Goal: Task Accomplishment & Management: Use online tool/utility

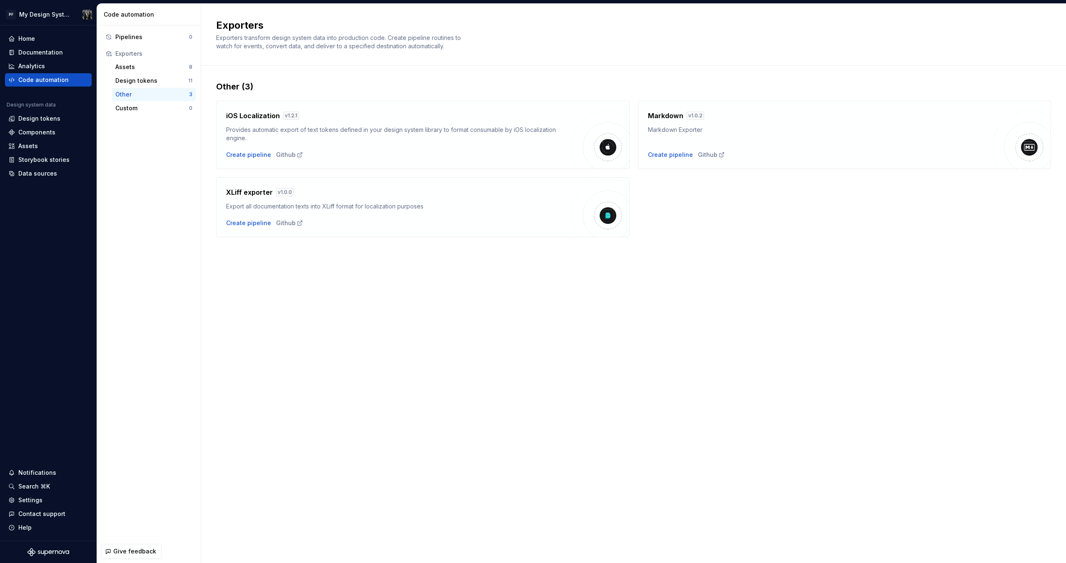
click at [702, 259] on div "Other (3) iOS Localization v 1.2.1 Provides automatic export of text tokens def…" at bounding box center [633, 167] width 835 height 203
click at [129, 77] on div "Design tokens" at bounding box center [151, 81] width 73 height 8
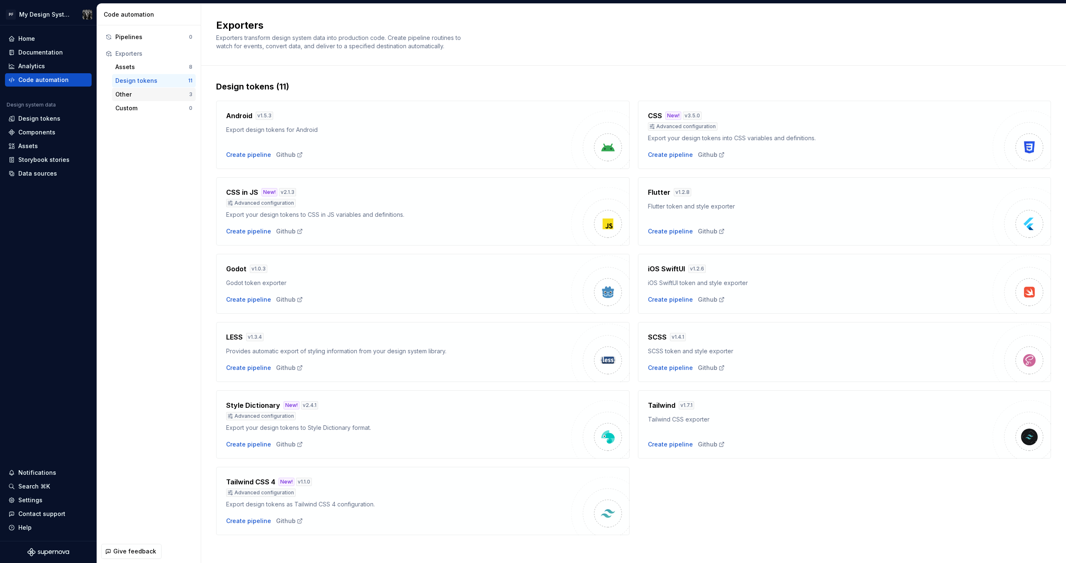
click at [130, 96] on div "Other" at bounding box center [152, 94] width 74 height 8
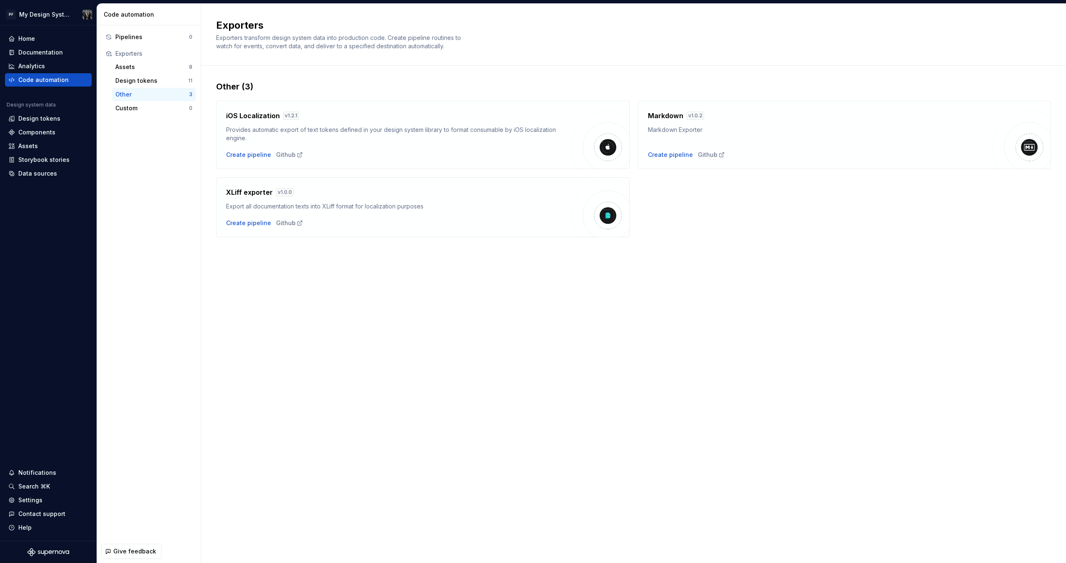
click at [1025, 151] on img at bounding box center [1029, 147] width 17 height 17
click at [687, 157] on div "Create pipeline" at bounding box center [670, 155] width 45 height 8
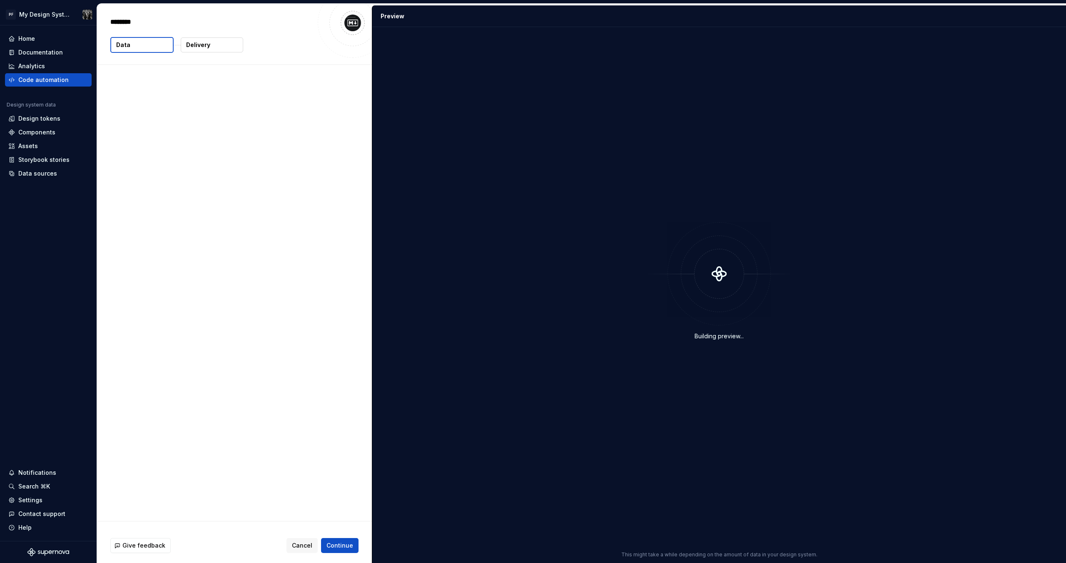
type textarea "*"
click at [55, 78] on div "Code automation" at bounding box center [43, 80] width 50 height 8
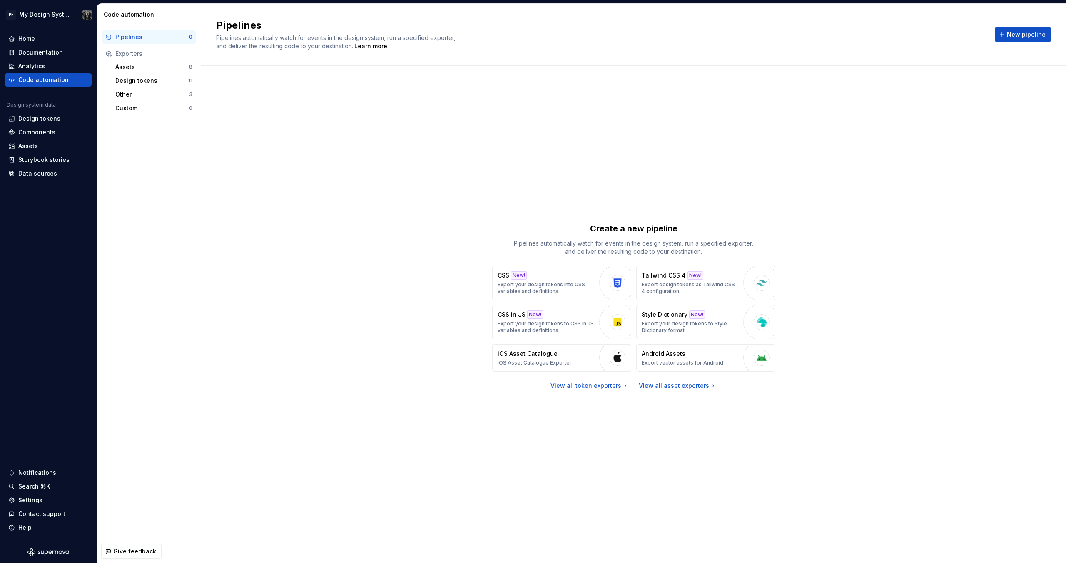
click at [128, 55] on div "Exporters" at bounding box center [153, 54] width 77 height 8
click at [152, 187] on div "Pipelines 0 Exporters Assets 8 Design tokens 11 Other 3 Custom 0" at bounding box center [149, 282] width 104 height 515
click at [144, 109] on div "Custom" at bounding box center [152, 108] width 74 height 8
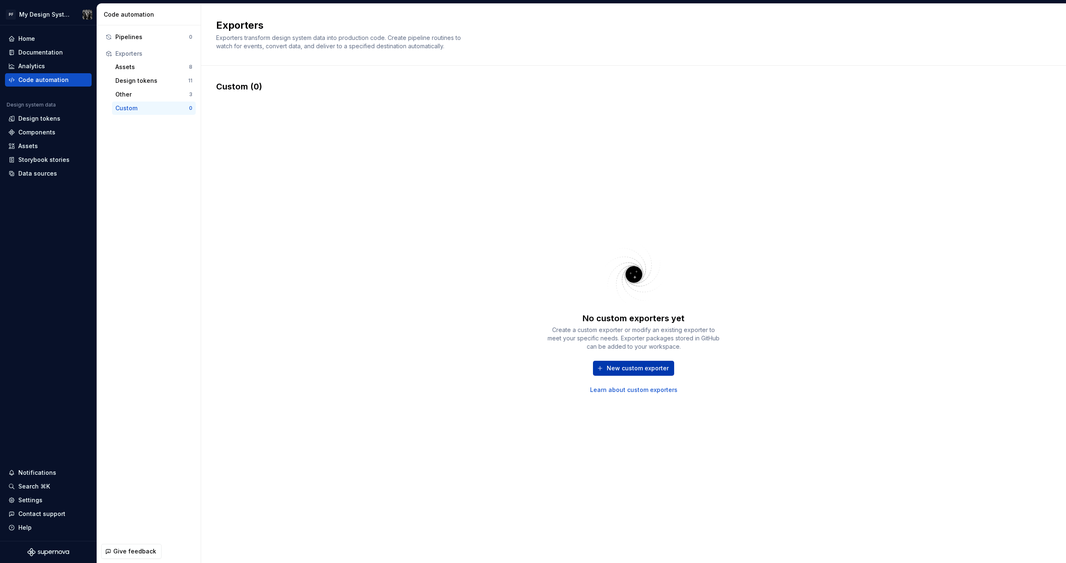
click at [624, 369] on span "New custom exporter" at bounding box center [638, 368] width 62 height 8
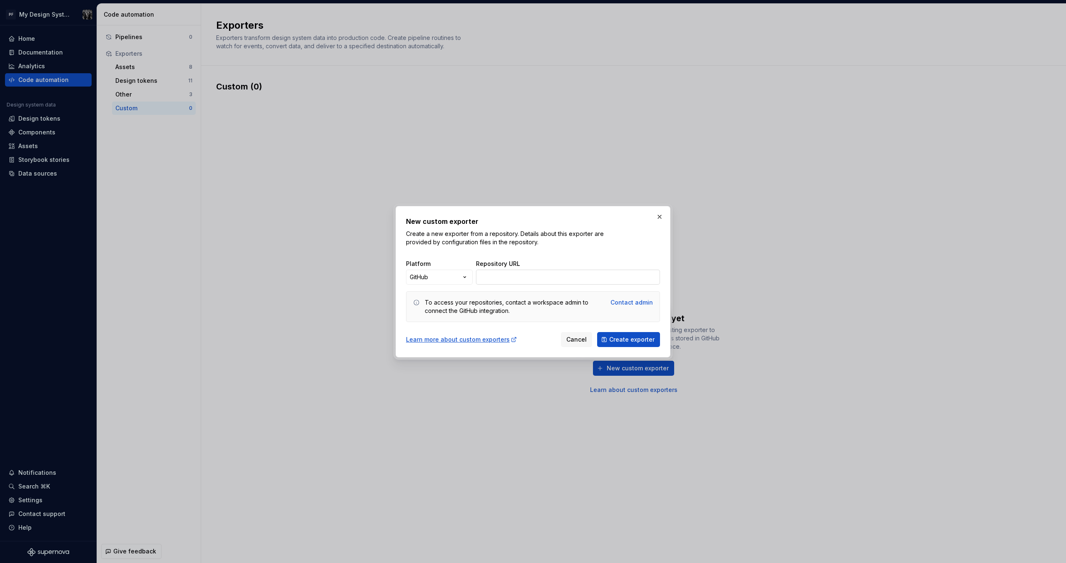
click at [486, 276] on input "Repository URL" at bounding box center [568, 277] width 184 height 15
paste input "[URL][DOMAIN_NAME]"
type input "[URL][DOMAIN_NAME]"
click at [627, 339] on span "Create exporter" at bounding box center [631, 340] width 45 height 8
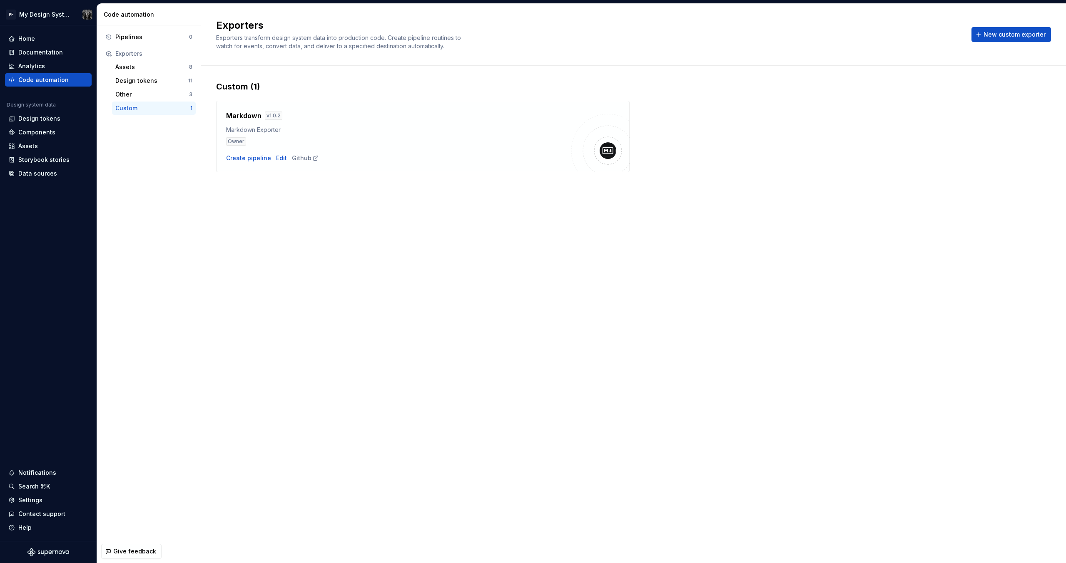
click at [129, 124] on div "Pipelines 0 Exporters Assets 8 Design tokens 11 Other 3 Custom 1" at bounding box center [149, 282] width 104 height 515
click at [131, 96] on div "Other" at bounding box center [152, 94] width 74 height 8
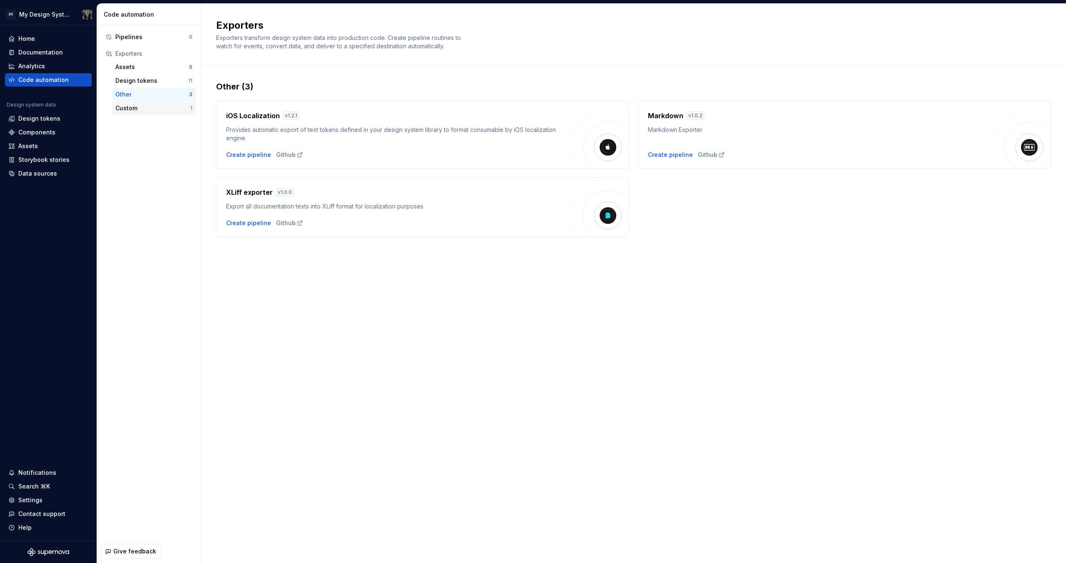
click at [133, 112] on div "Custom" at bounding box center [152, 108] width 75 height 8
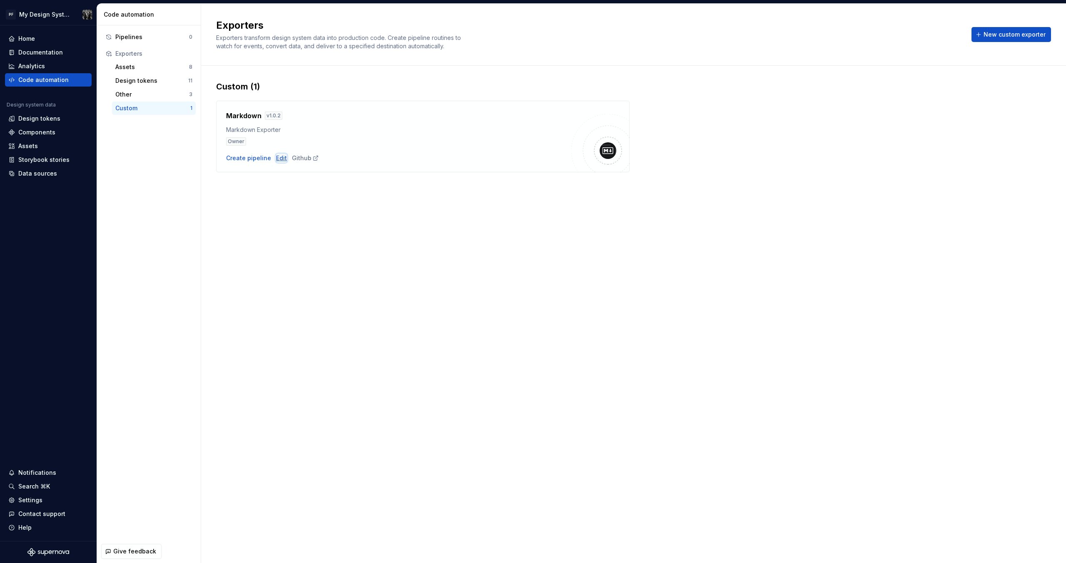
click at [277, 157] on div "Edit" at bounding box center [281, 158] width 11 height 8
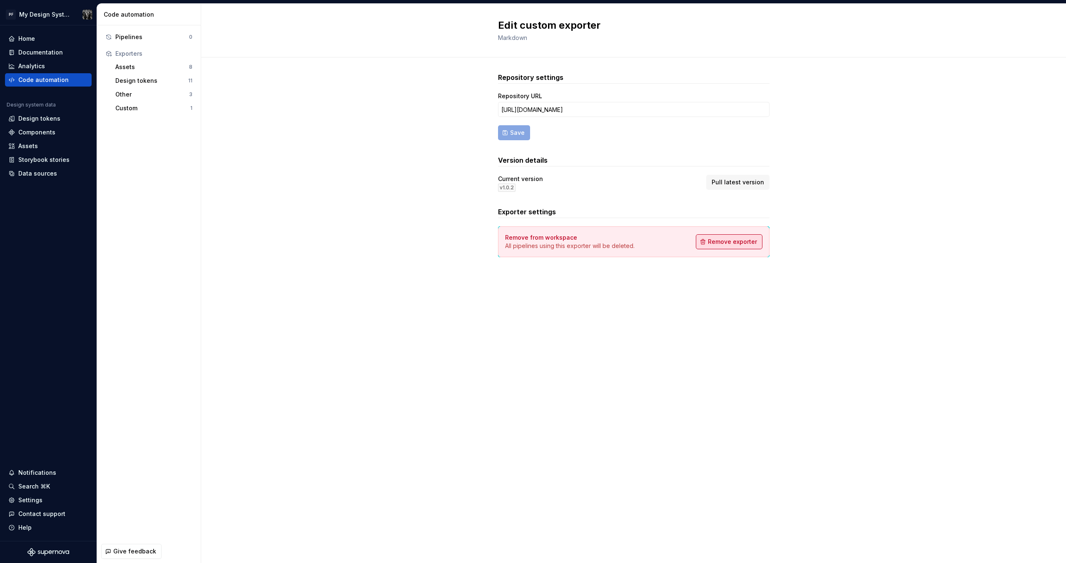
click at [753, 238] on span "Remove exporter" at bounding box center [732, 242] width 49 height 8
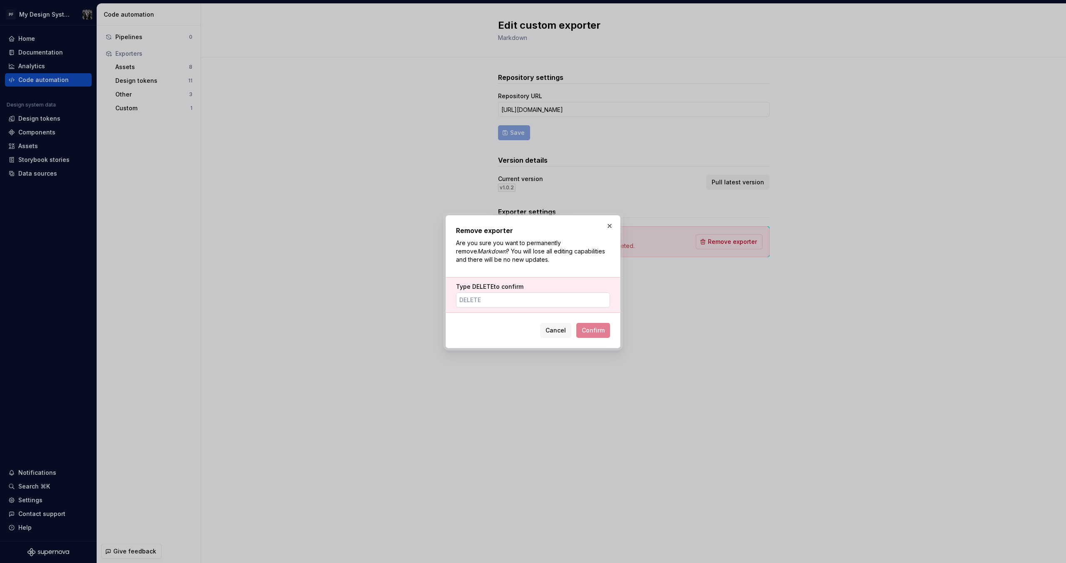
click at [485, 296] on input "Type Delete to confirm" at bounding box center [533, 300] width 154 height 15
type input "DELETE"
click at [594, 325] on button "Confirm" at bounding box center [593, 330] width 34 height 15
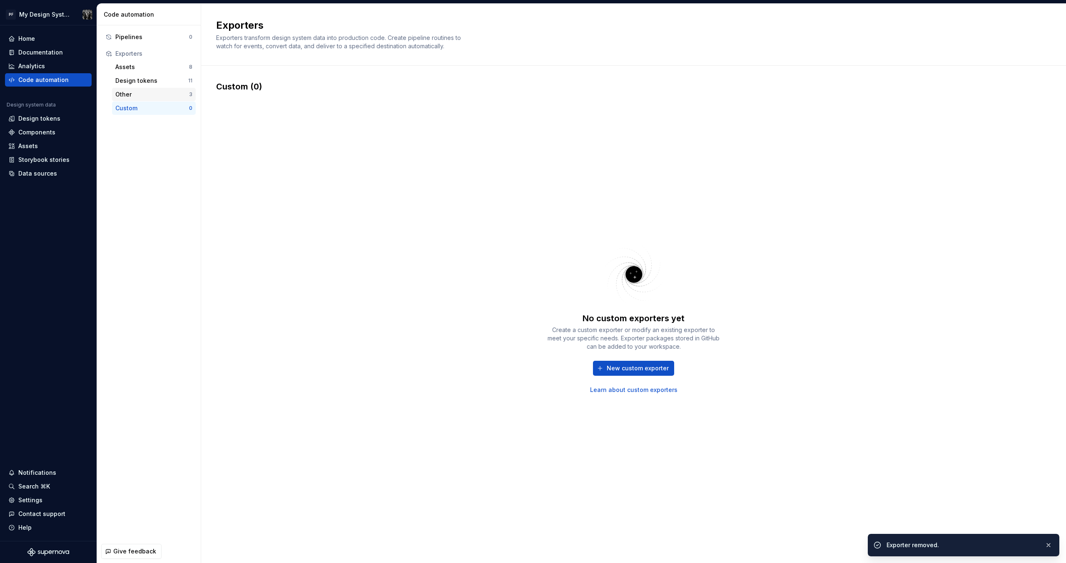
click at [121, 97] on div "Other" at bounding box center [152, 94] width 74 height 8
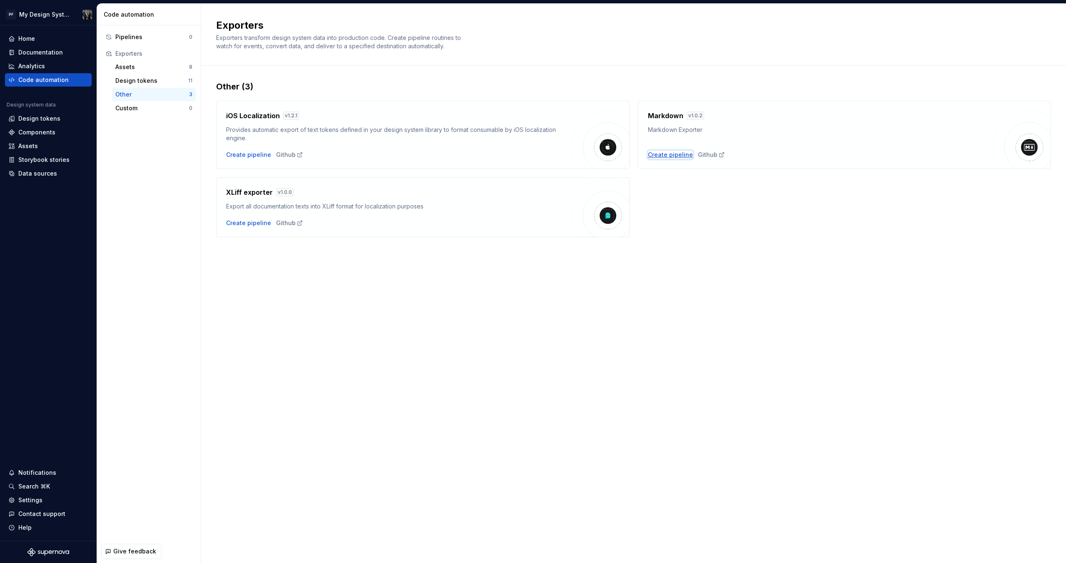
click at [676, 157] on div "Create pipeline" at bounding box center [670, 155] width 45 height 8
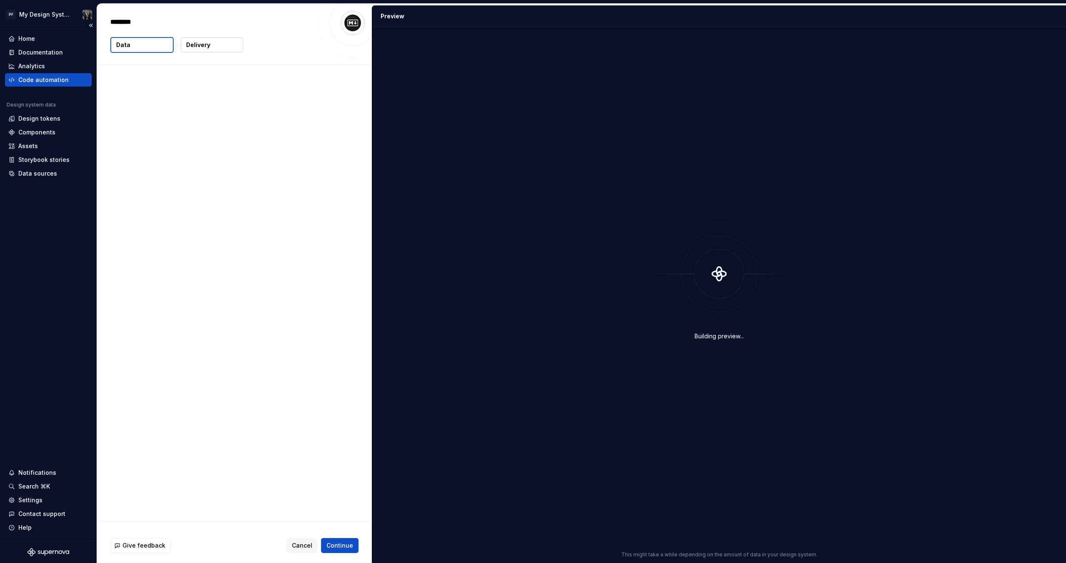
type textarea "*"
click at [167, 226] on div "Design system data The following data will be included in this export. 168 toke…" at bounding box center [234, 293] width 275 height 456
